Goal: Transaction & Acquisition: Purchase product/service

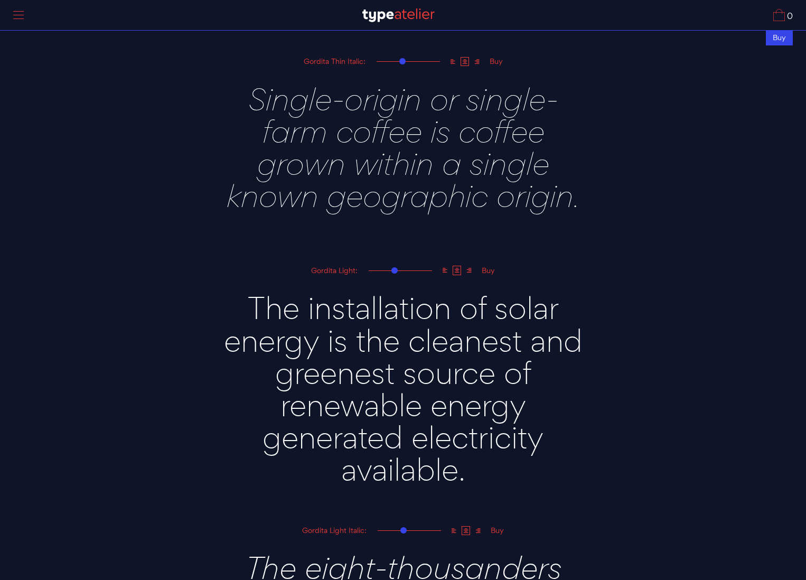
scroll to position [807, 0]
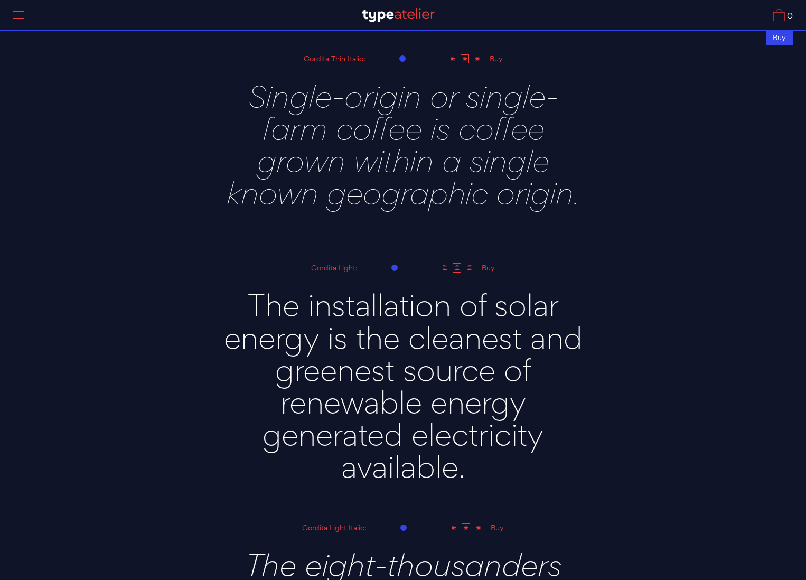
click at [489, 266] on div "Buy" at bounding box center [488, 268] width 22 height 8
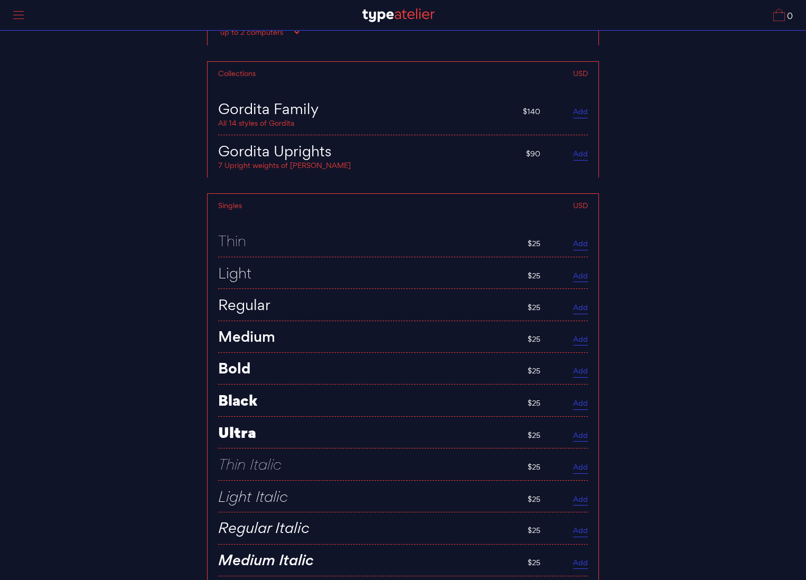
scroll to position [4197, 0]
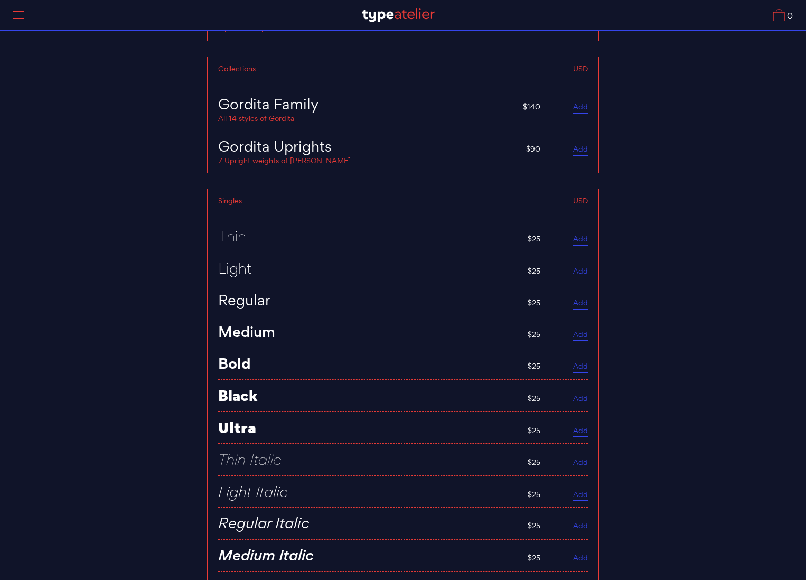
click at [575, 298] on link "Add" at bounding box center [580, 304] width 15 height 12
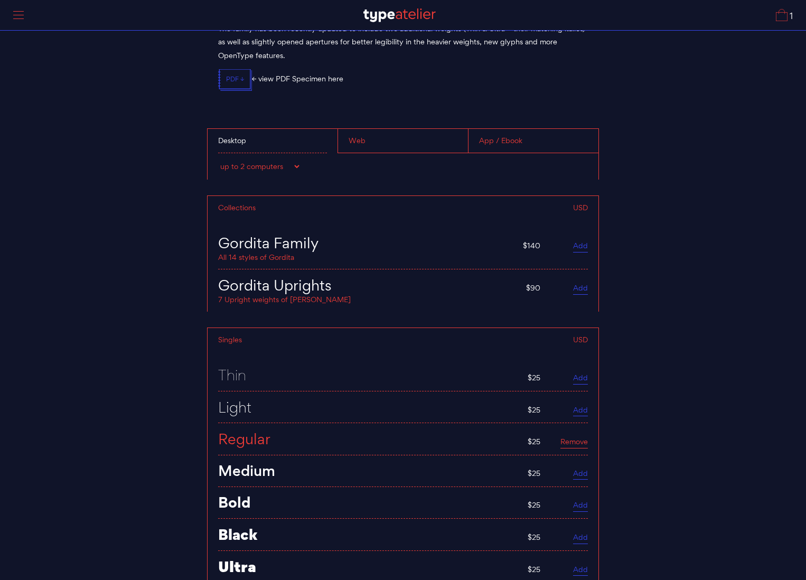
scroll to position [3997, 0]
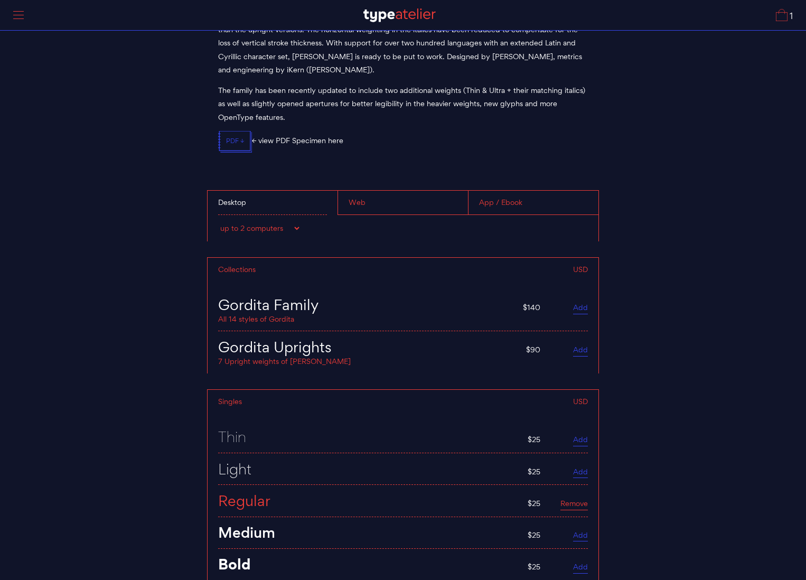
click at [394, 202] on div "Web" at bounding box center [402, 203] width 130 height 24
click at [317, 224] on select "up to 25k visitors / month up to 60k visitors / month up to 100k visitors / mon…" at bounding box center [269, 228] width 103 height 11
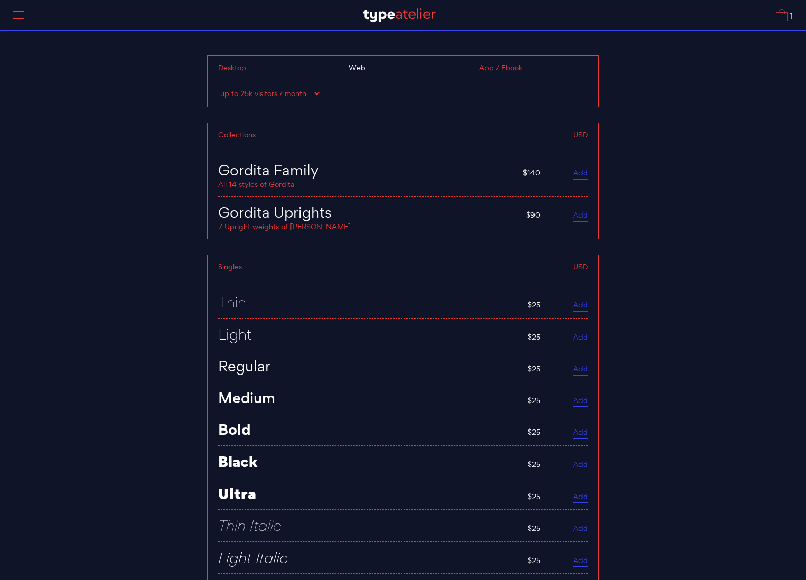
scroll to position [4109, 0]
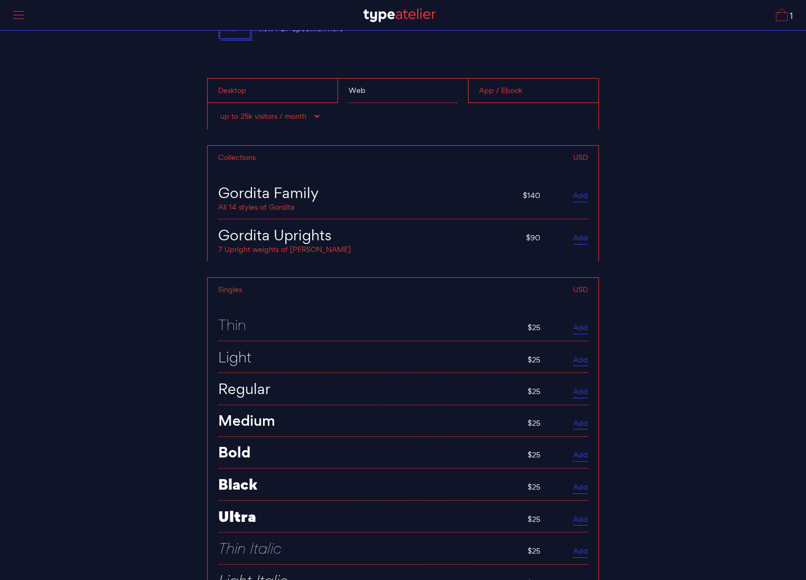
click at [228, 82] on div "Desktop" at bounding box center [272, 91] width 130 height 24
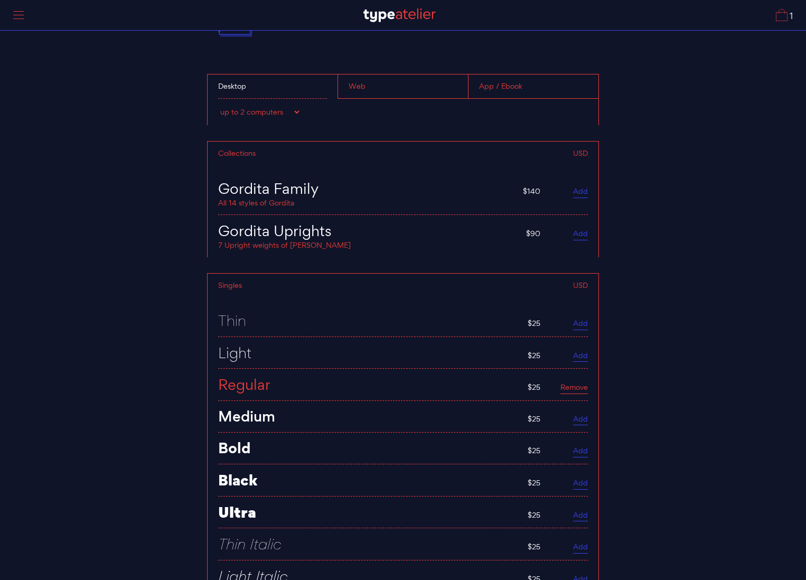
scroll to position [4113, 0]
click at [360, 74] on div "Web" at bounding box center [402, 86] width 130 height 24
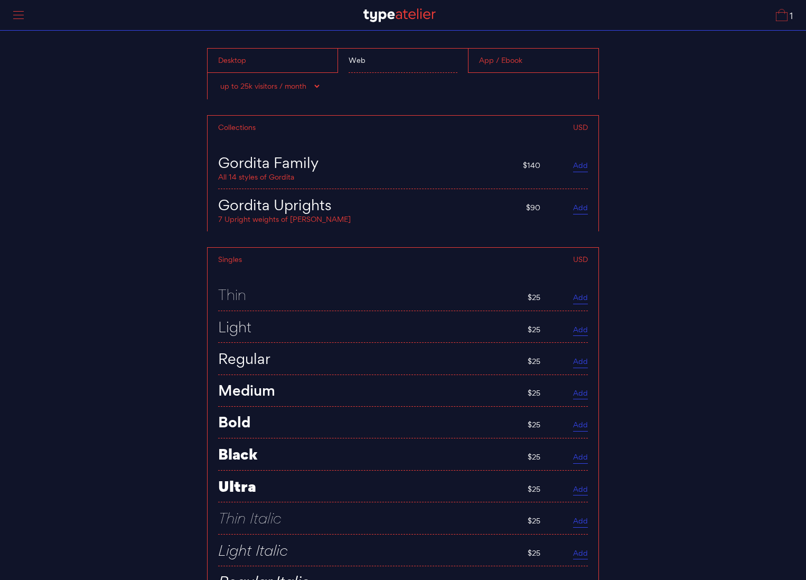
scroll to position [4149, 0]
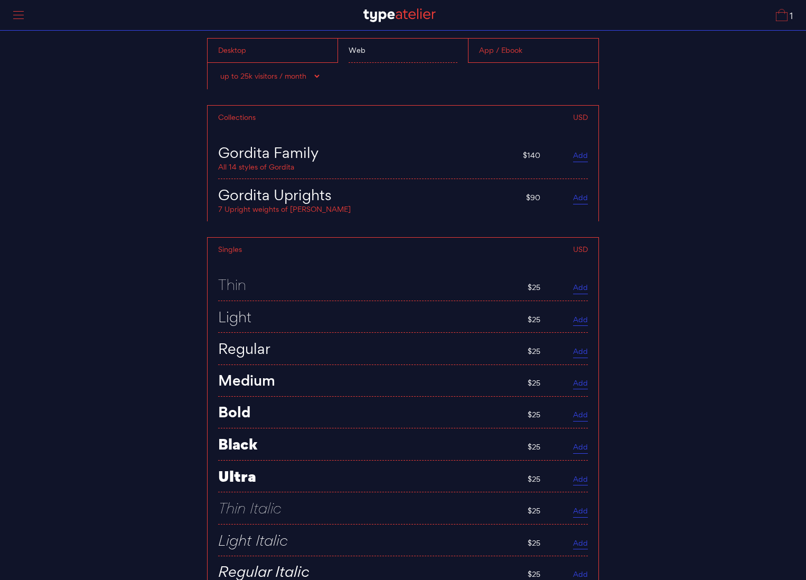
click at [585, 346] on link "Add" at bounding box center [580, 352] width 15 height 12
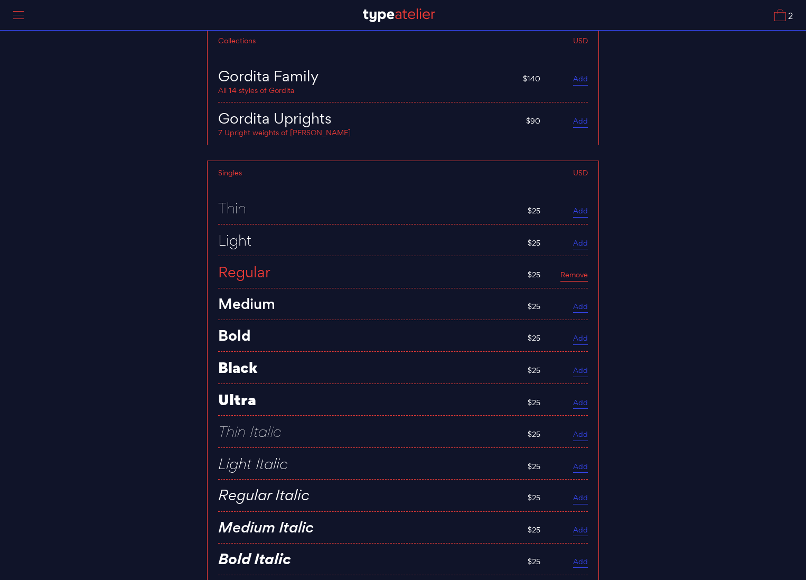
scroll to position [4220, 0]
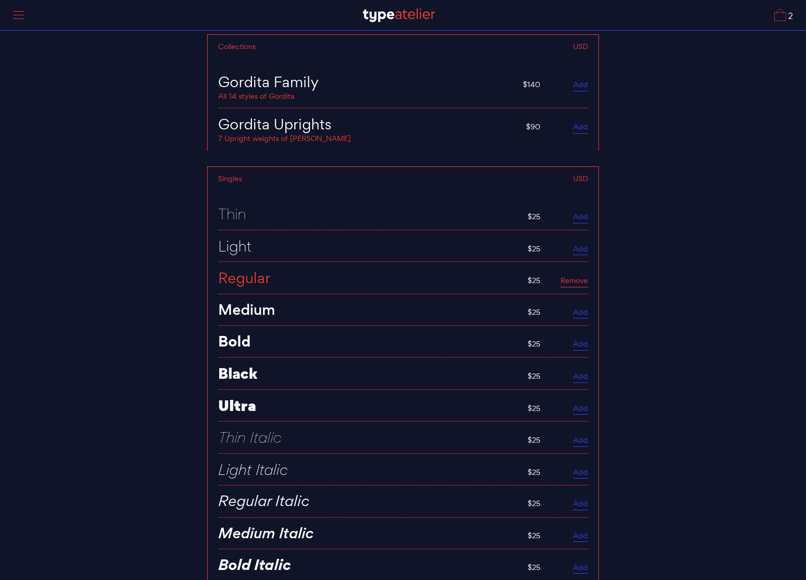
click at [567, 276] on link "Remove" at bounding box center [573, 282] width 27 height 12
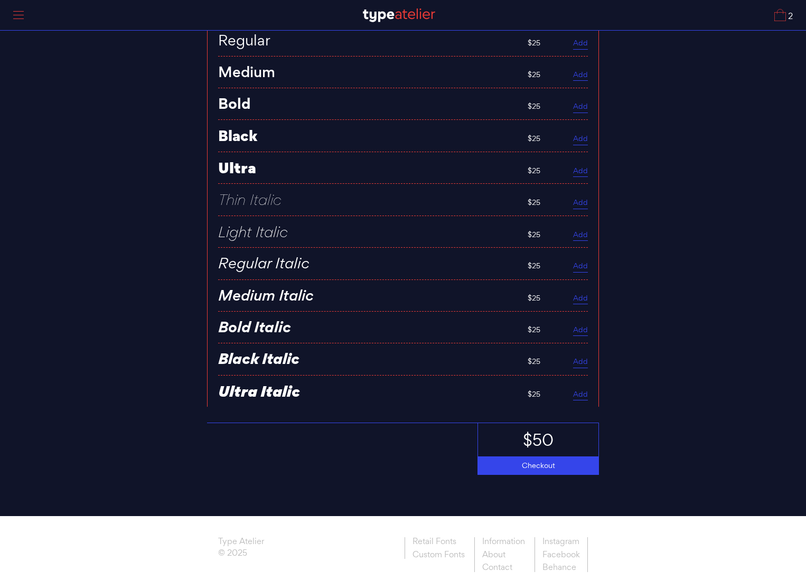
scroll to position [4463, 0]
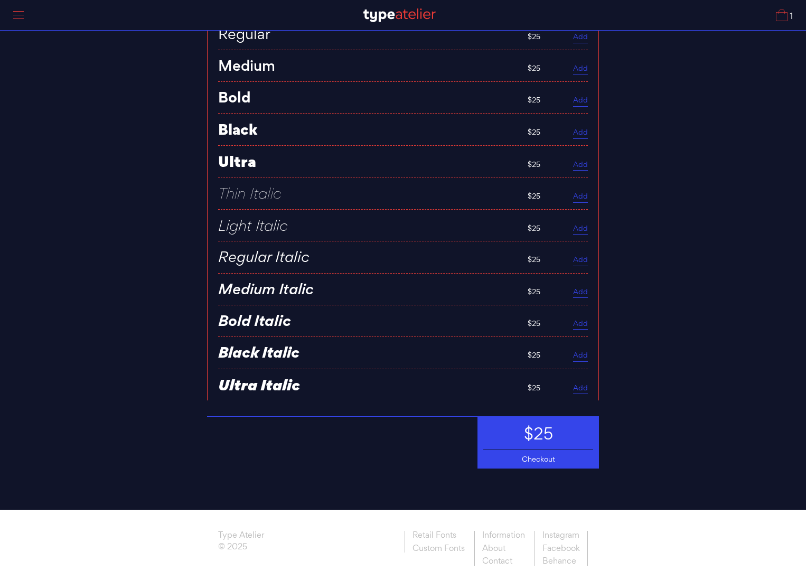
click at [554, 452] on div "Checkout" at bounding box center [538, 459] width 120 height 18
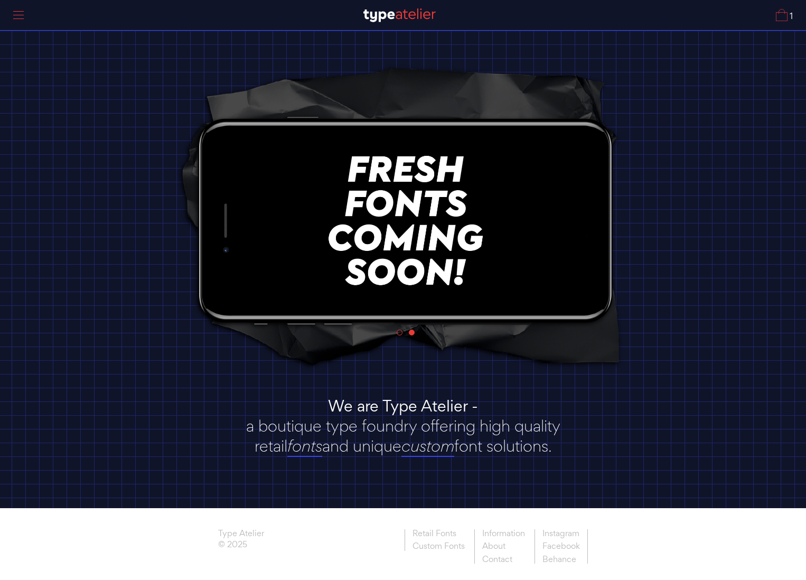
click at [21, 14] on div at bounding box center [18, 15] width 26 height 24
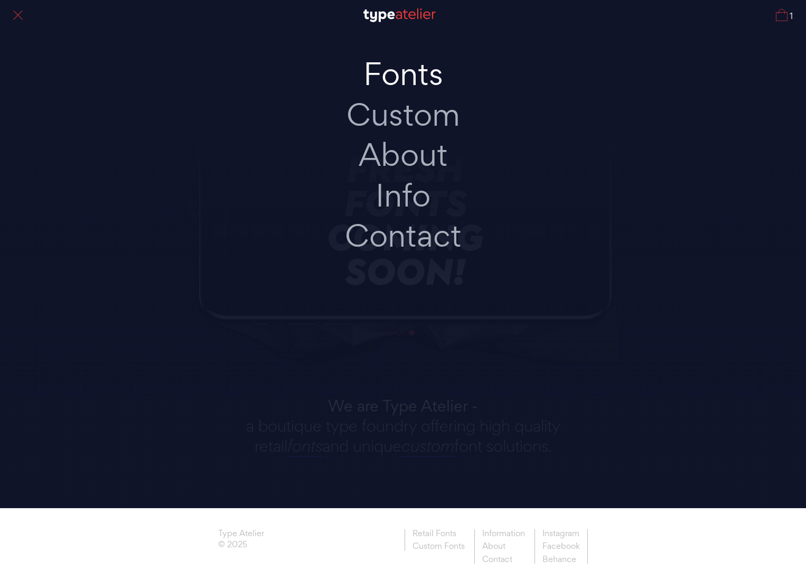
click at [401, 78] on link "Fonts" at bounding box center [403, 74] width 222 height 41
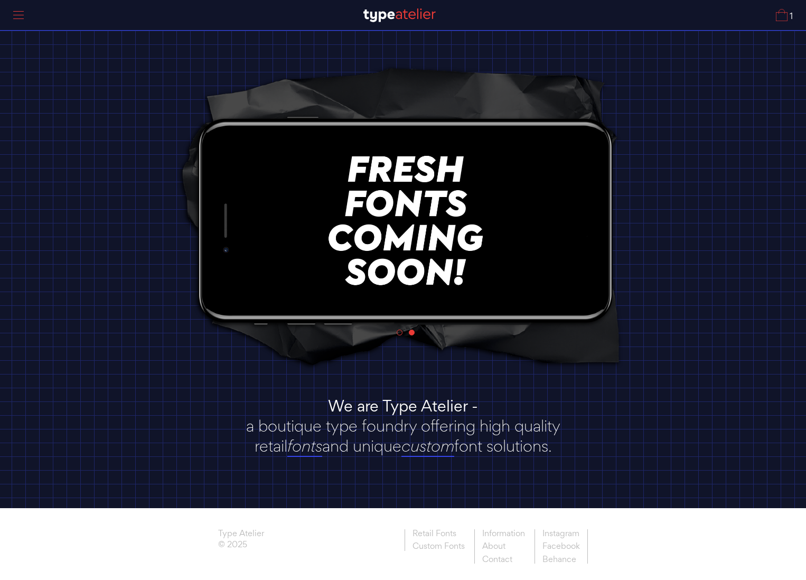
scroll to position [5, 0]
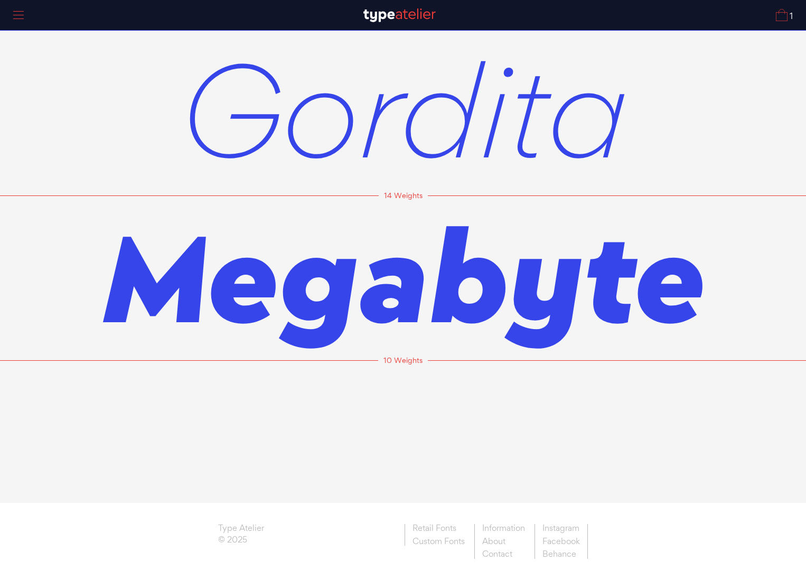
click at [477, 115] on span "Gordita" at bounding box center [403, 108] width 448 height 165
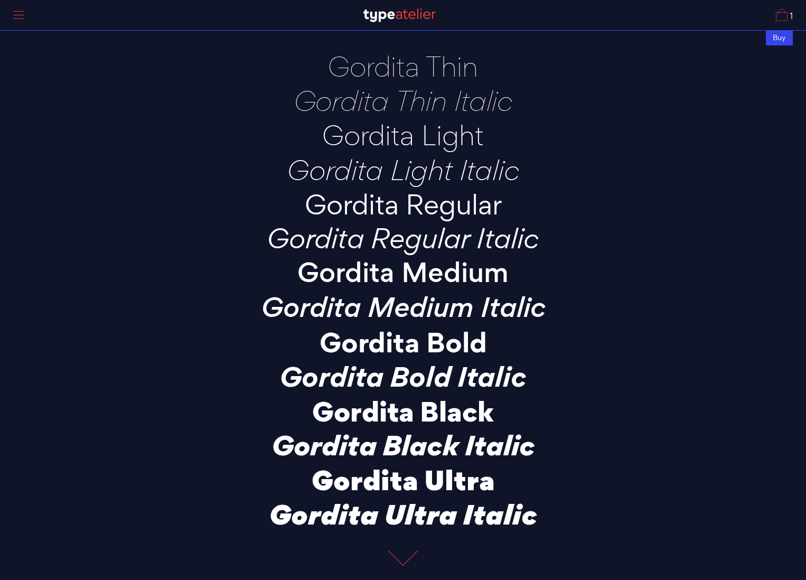
scroll to position [9, 0]
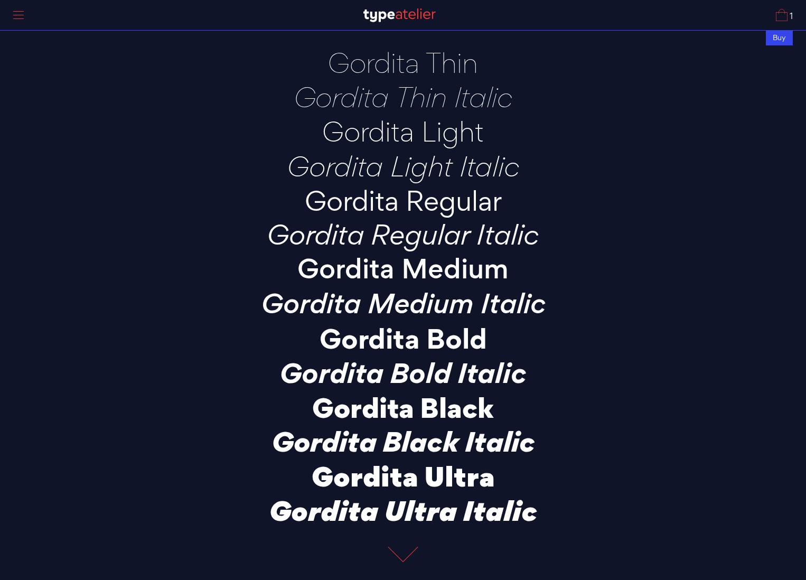
click at [453, 203] on p "Gordita Regular" at bounding box center [403, 200] width 370 height 29
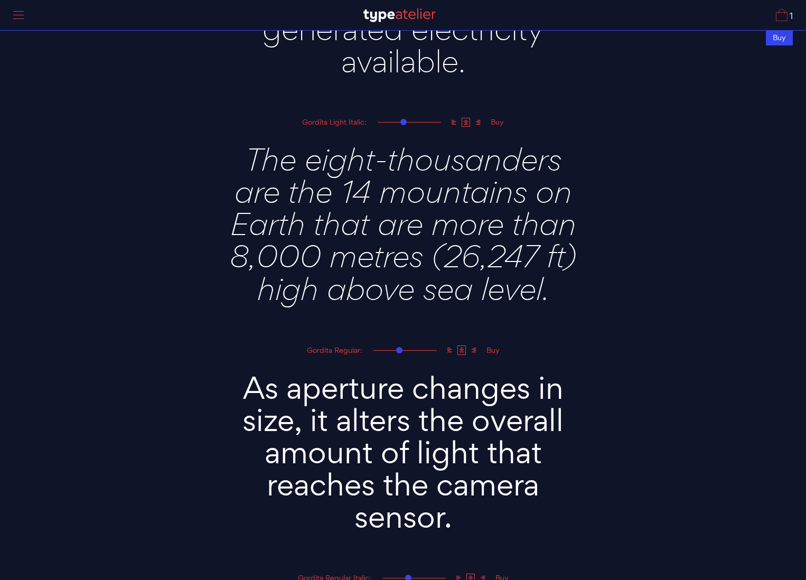
scroll to position [1215, 0]
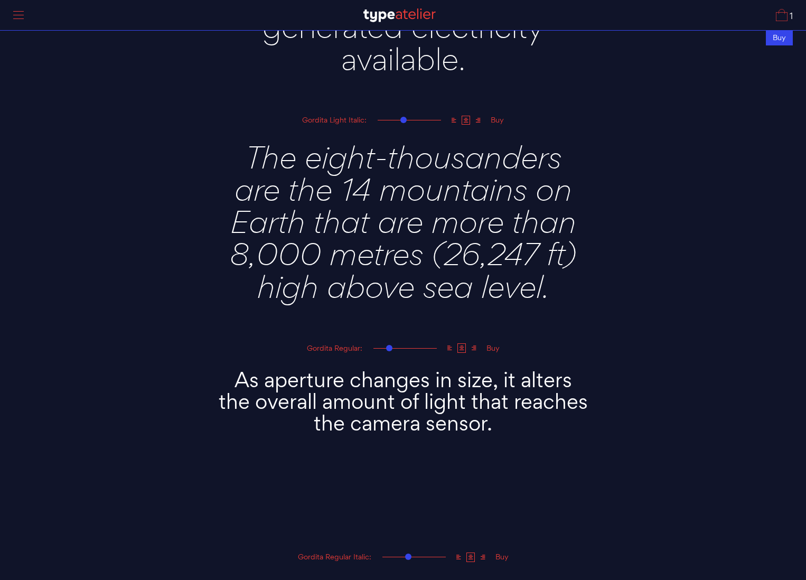
drag, startPoint x: 399, startPoint y: 345, endPoint x: 389, endPoint y: 346, distance: 10.0
click at [389, 346] on div at bounding box center [389, 348] width 6 height 6
click at [389, 387] on textarea "As aperture changes in size, it alters the overall amount of light that reaches…" at bounding box center [403, 436] width 370 height 164
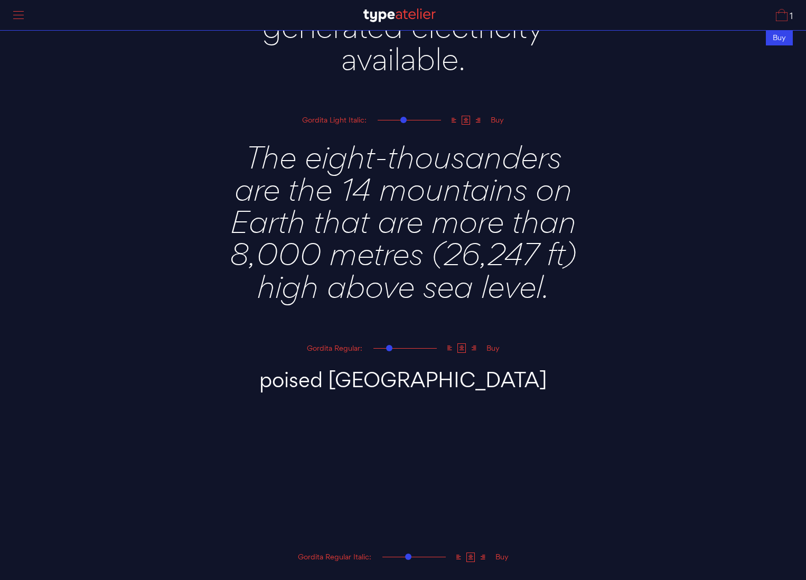
type textarea "poised [GEOGRAPHIC_DATA]"
drag, startPoint x: 387, startPoint y: 348, endPoint x: 338, endPoint y: 352, distance: 49.2
click at [380, 349] on div at bounding box center [404, 347] width 63 height 11
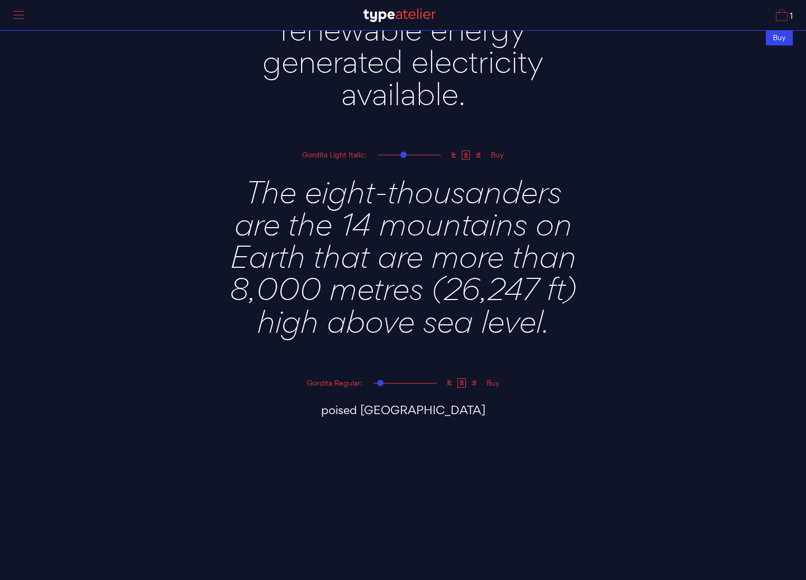
scroll to position [1182, 0]
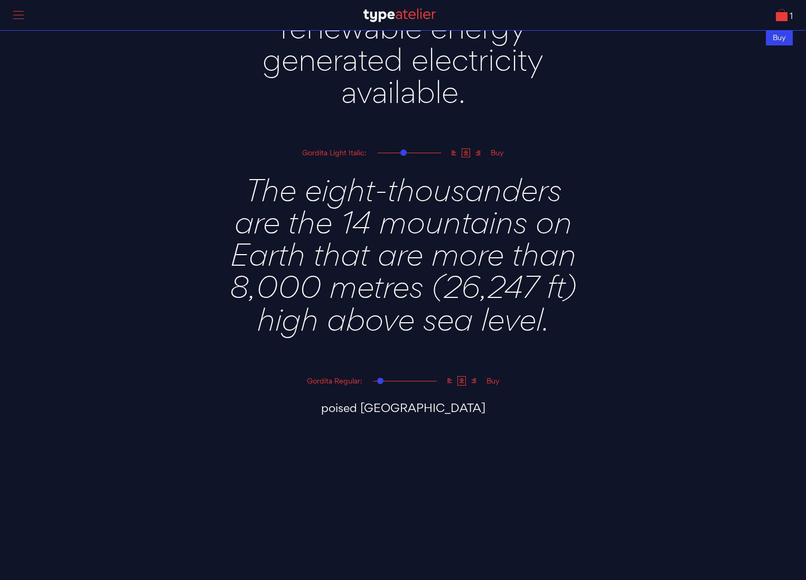
click at [778, 20] on link "1" at bounding box center [783, 15] width 17 height 12
